Goal: Information Seeking & Learning: Learn about a topic

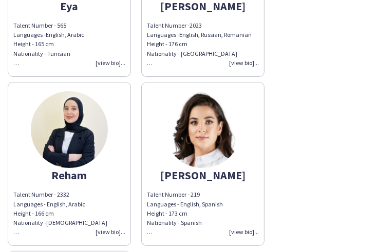
scroll to position [821, 0]
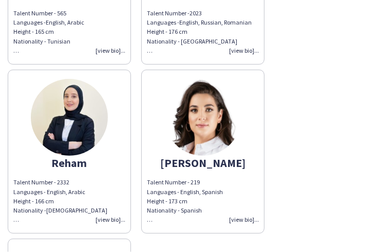
click at [104, 216] on div "Talent Number - 2332 Languages - English, Arabic Height - 166 cm Nationality - …" at bounding box center [69, 201] width 112 height 47
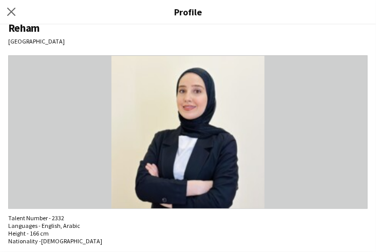
scroll to position [0, 0]
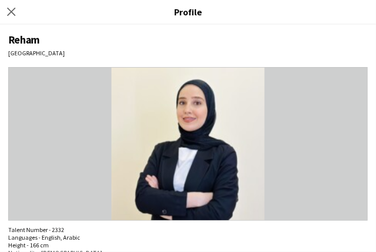
click at [191, 152] on img at bounding box center [187, 144] width 359 height 154
click at [16, 15] on app-icon "Close pop-in" at bounding box center [11, 12] width 15 height 15
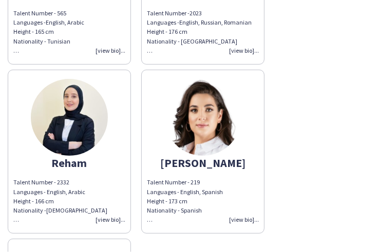
click at [220, 122] on img at bounding box center [202, 117] width 77 height 77
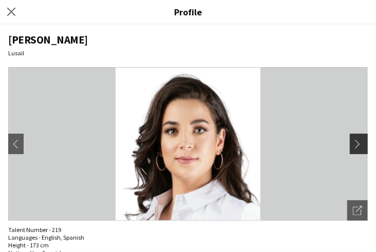
click at [354, 143] on app-icon "chevron-right" at bounding box center [360, 144] width 14 height 9
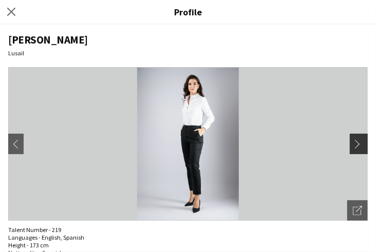
click at [353, 143] on app-icon "chevron-right" at bounding box center [360, 144] width 14 height 9
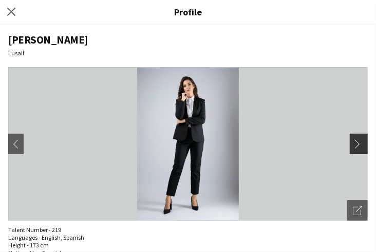
click at [353, 143] on app-icon "chevron-right" at bounding box center [360, 144] width 14 height 9
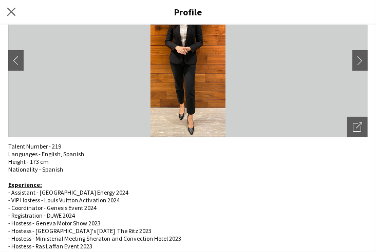
scroll to position [68, 0]
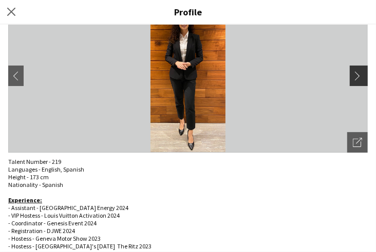
click at [354, 74] on app-icon "chevron-right" at bounding box center [360, 75] width 14 height 9
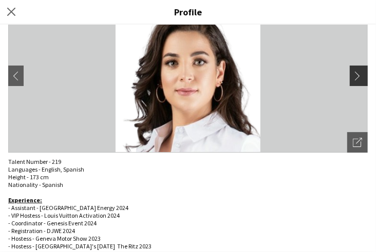
click at [354, 74] on app-icon "chevron-right" at bounding box center [360, 75] width 14 height 9
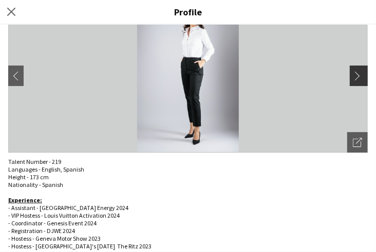
click at [354, 74] on app-icon "chevron-right" at bounding box center [360, 75] width 14 height 9
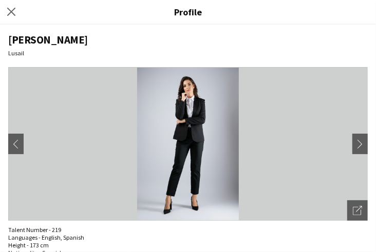
scroll to position [0, 0]
click at [23, 146] on app-icon "chevron-left" at bounding box center [16, 144] width 14 height 9
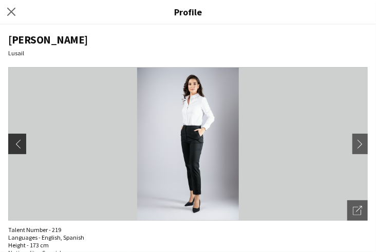
click at [23, 146] on app-icon "chevron-left" at bounding box center [16, 144] width 14 height 9
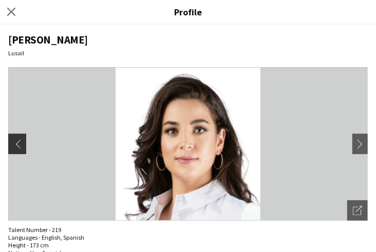
click at [23, 146] on app-icon "chevron-left" at bounding box center [16, 144] width 14 height 9
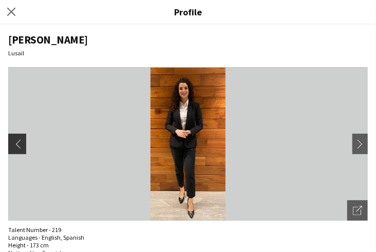
click at [23, 146] on app-icon "chevron-left" at bounding box center [16, 144] width 14 height 9
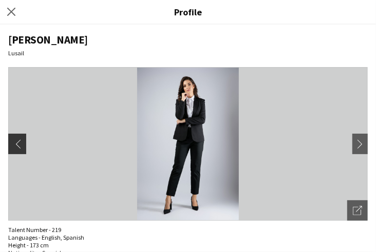
click at [23, 146] on app-icon "chevron-left" at bounding box center [16, 144] width 14 height 9
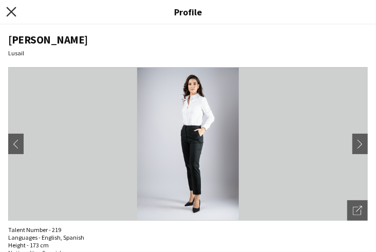
click at [8, 11] on icon "Close pop-in" at bounding box center [11, 12] width 10 height 10
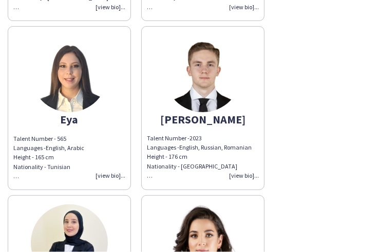
scroll to position [684, 0]
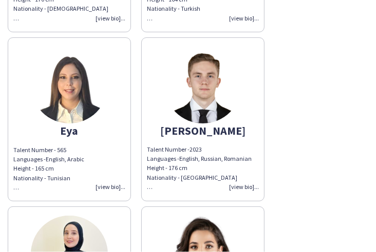
click at [81, 90] on img at bounding box center [69, 85] width 77 height 77
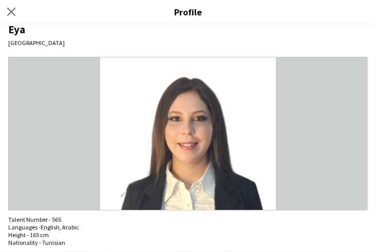
scroll to position [0, 0]
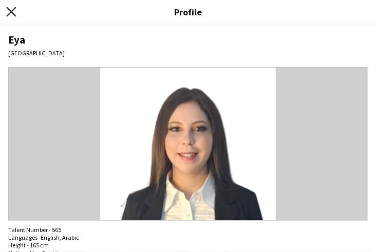
click at [10, 12] on icon at bounding box center [11, 12] width 10 height 10
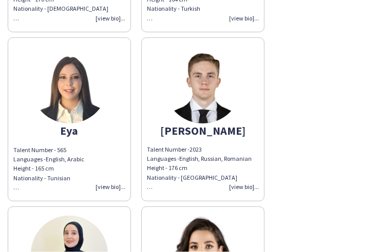
click at [72, 97] on img at bounding box center [69, 85] width 77 height 77
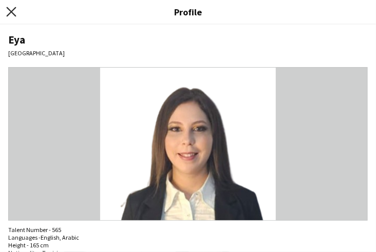
click at [13, 14] on icon at bounding box center [11, 12] width 10 height 10
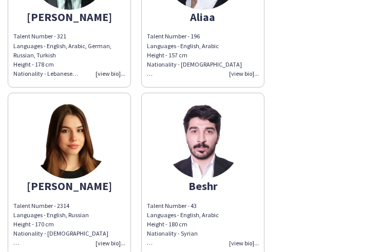
scroll to position [308, 0]
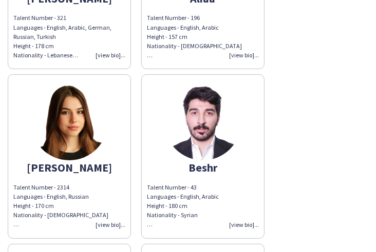
click at [71, 122] on img at bounding box center [69, 122] width 77 height 77
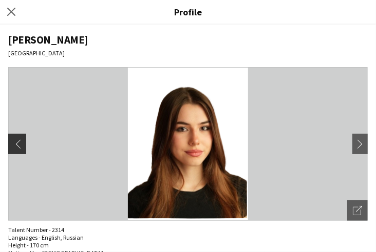
click at [17, 143] on app-icon "chevron-left" at bounding box center [16, 144] width 14 height 9
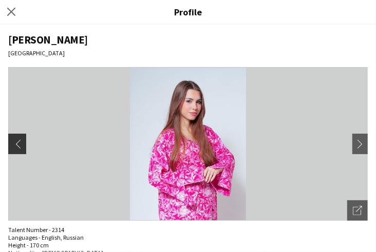
click at [13, 144] on app-icon "chevron-left" at bounding box center [16, 144] width 14 height 9
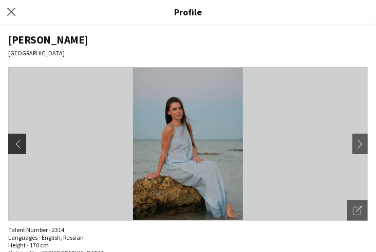
click at [13, 144] on app-icon "chevron-left" at bounding box center [16, 144] width 14 height 9
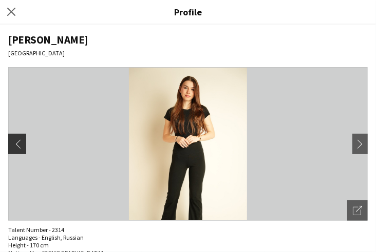
click at [13, 144] on app-icon "chevron-left" at bounding box center [16, 144] width 14 height 9
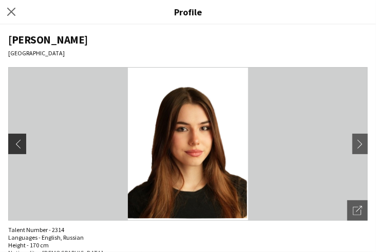
click at [13, 144] on app-icon "chevron-left" at bounding box center [16, 144] width 14 height 9
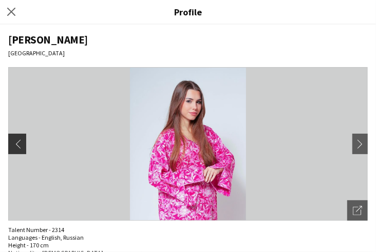
click at [13, 144] on app-icon "chevron-left" at bounding box center [16, 144] width 14 height 9
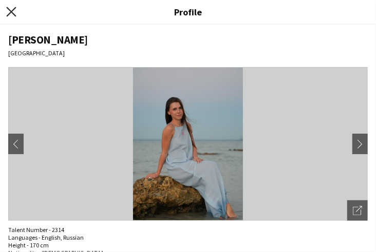
click at [7, 14] on icon "Close pop-in" at bounding box center [11, 12] width 10 height 10
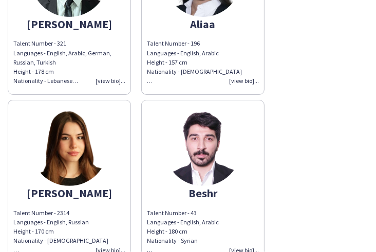
scroll to position [239, 0]
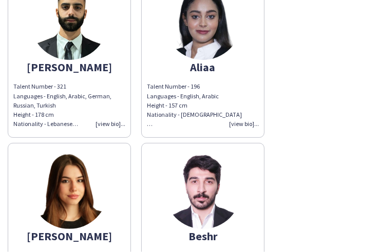
click at [62, 165] on img at bounding box center [69, 190] width 77 height 77
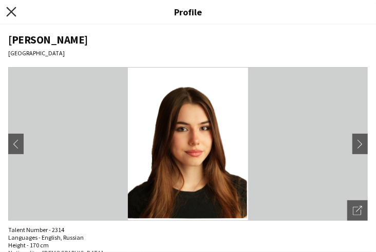
click at [9, 10] on icon at bounding box center [11, 12] width 10 height 10
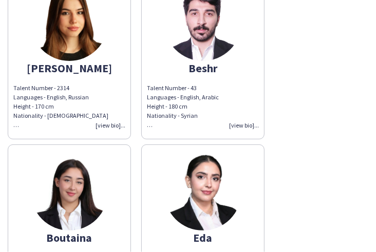
scroll to position [410, 0]
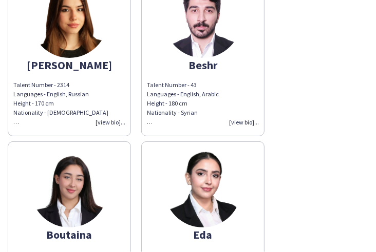
click at [76, 185] on img at bounding box center [69, 189] width 77 height 77
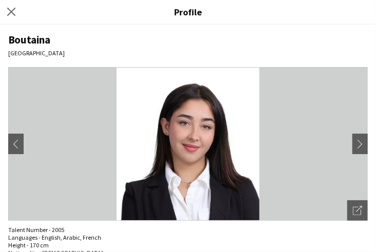
click at [11, 17] on app-icon "Close pop-in" at bounding box center [11, 12] width 12 height 12
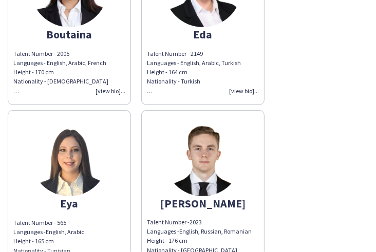
scroll to position [616, 0]
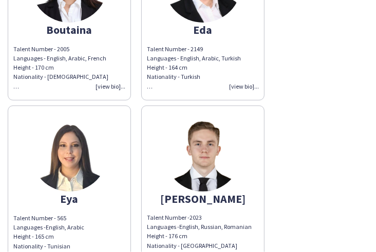
click at [100, 149] on img at bounding box center [69, 153] width 77 height 77
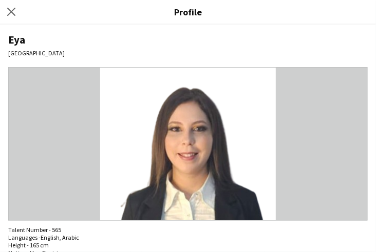
click at [6, 12] on app-icon "Close pop-in" at bounding box center [11, 12] width 12 height 12
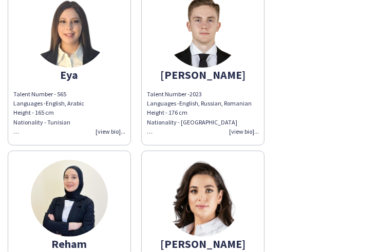
scroll to position [787, 0]
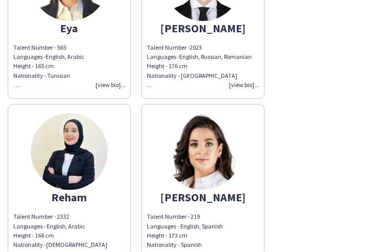
click at [190, 142] on img at bounding box center [202, 151] width 77 height 77
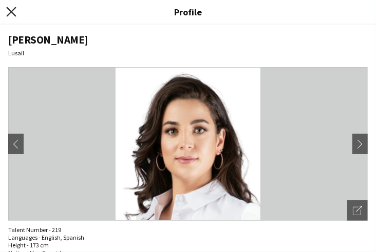
click at [12, 11] on icon at bounding box center [11, 12] width 10 height 10
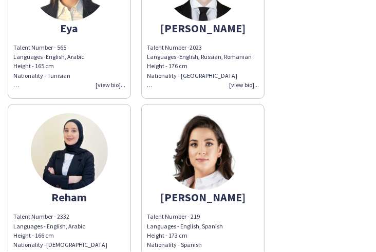
click at [42, 155] on img at bounding box center [69, 151] width 77 height 77
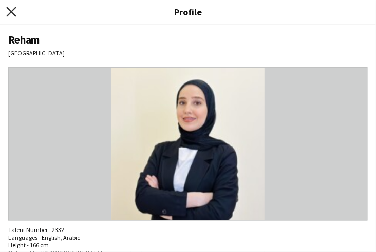
click at [10, 12] on icon at bounding box center [11, 12] width 10 height 10
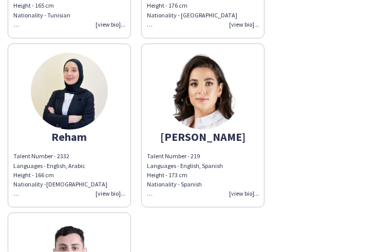
scroll to position [992, 0]
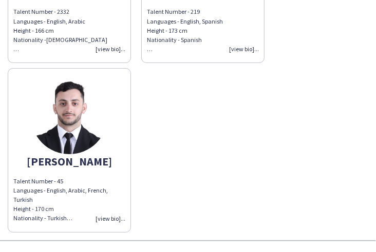
click at [70, 128] on img at bounding box center [69, 115] width 77 height 77
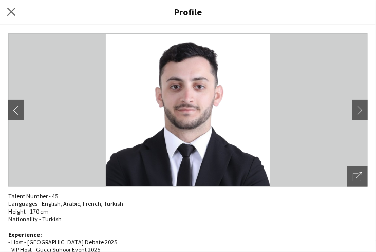
scroll to position [0, 0]
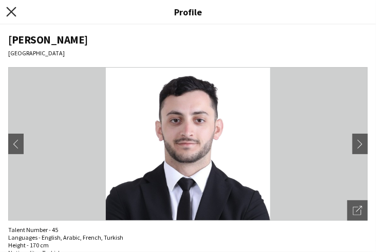
click at [13, 11] on icon "Close pop-in" at bounding box center [11, 12] width 10 height 10
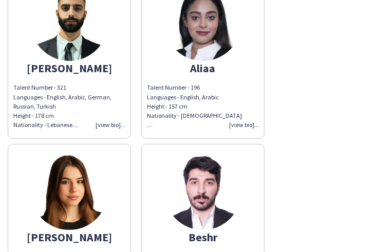
scroll to position [205, 0]
